Goal: Navigation & Orientation: Find specific page/section

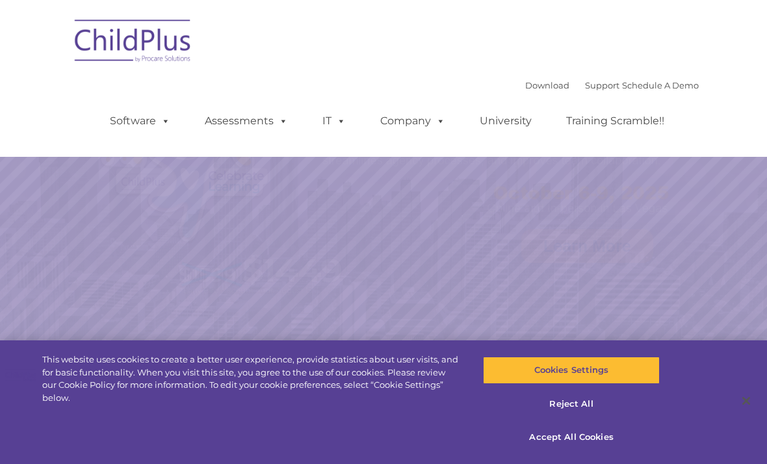
select select "MEDIUM"
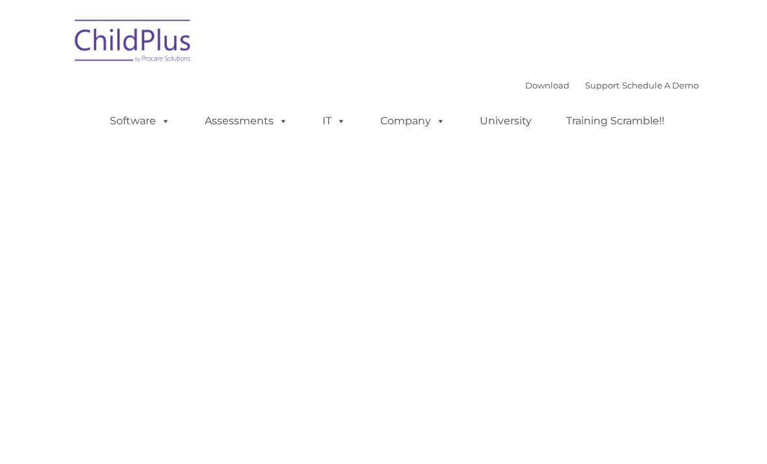
type input ""
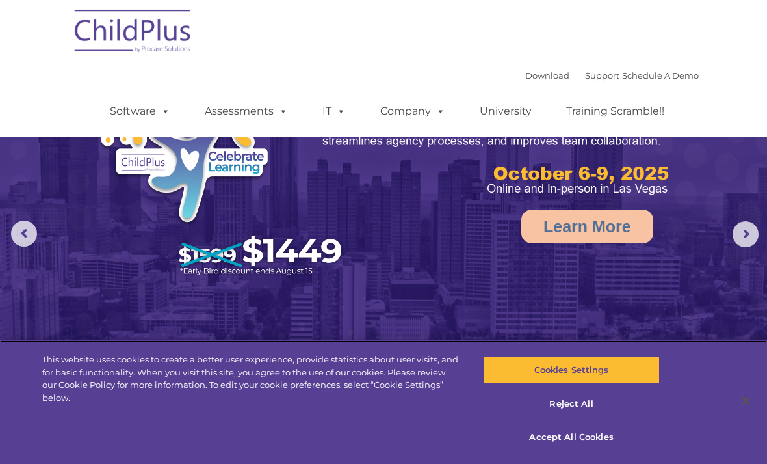
click at [588, 442] on button "Accept All Cookies" at bounding box center [571, 436] width 176 height 27
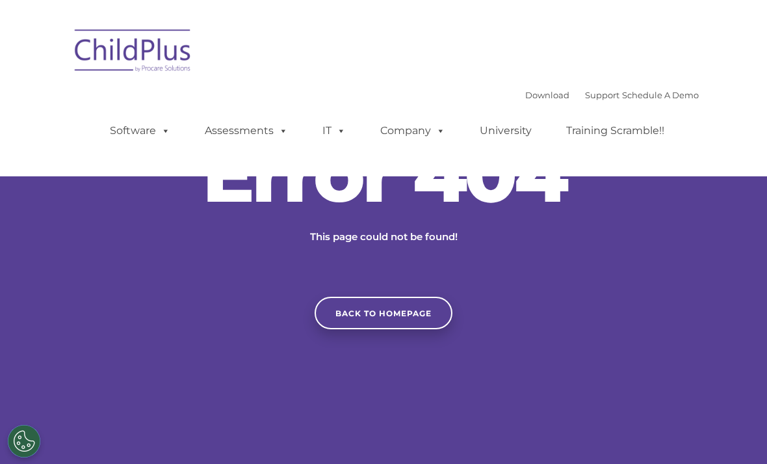
click at [140, 59] on img at bounding box center [133, 52] width 130 height 65
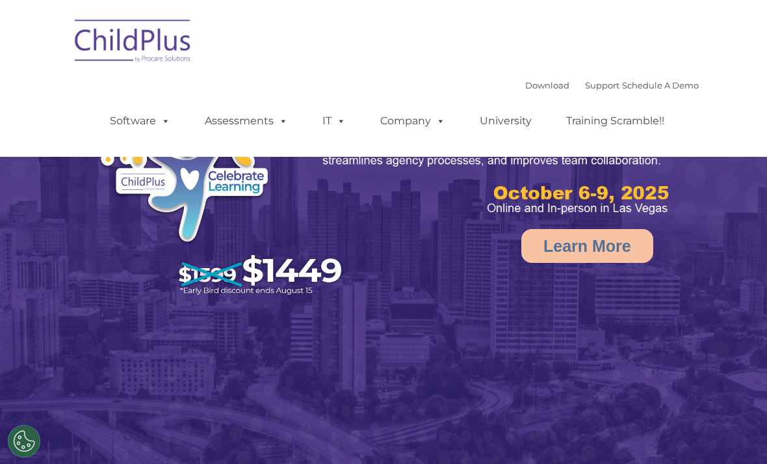
select select "MEDIUM"
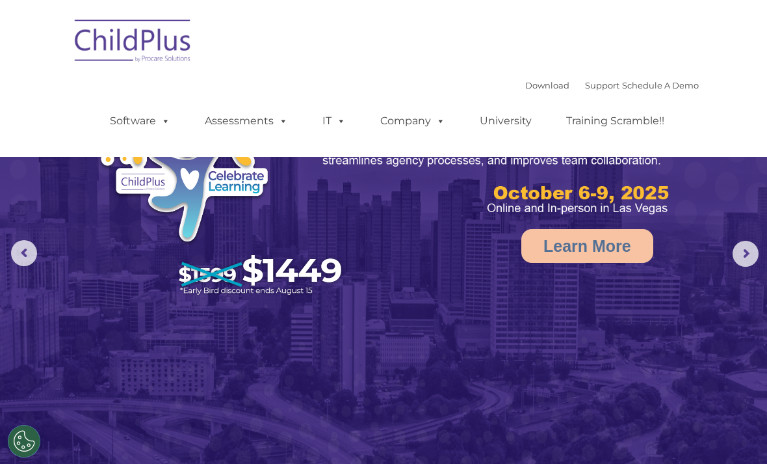
click at [532, 77] on div "Download Support | Schedule A Demo " at bounding box center [613, 85] width 174 height 20
click at [526, 88] on link "Download" at bounding box center [548, 85] width 44 height 10
